Goal: Transaction & Acquisition: Subscribe to service/newsletter

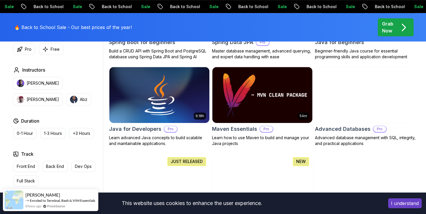
scroll to position [347, 0]
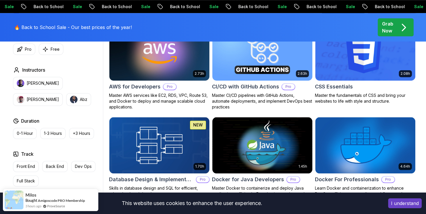
scroll to position [452, 0]
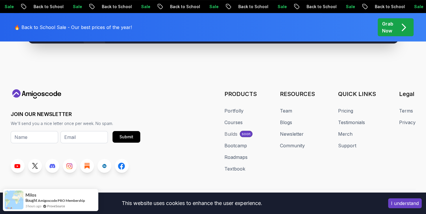
scroll to position [2252, 0]
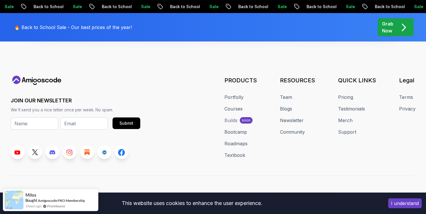
click at [347, 82] on div "QUICK LINKS Pricing Testimonials Merch Support" at bounding box center [357, 117] width 38 height 82
click at [349, 93] on link "Pricing" at bounding box center [345, 96] width 15 height 7
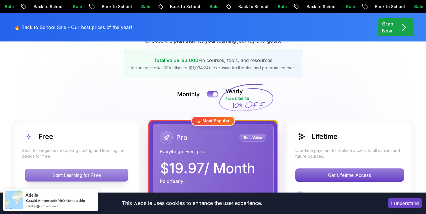
scroll to position [93, 0]
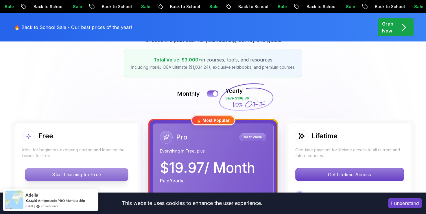
click at [79, 174] on p "Start Learning for Free" at bounding box center [76, 174] width 103 height 12
